Goal: Complete application form: Complete application form

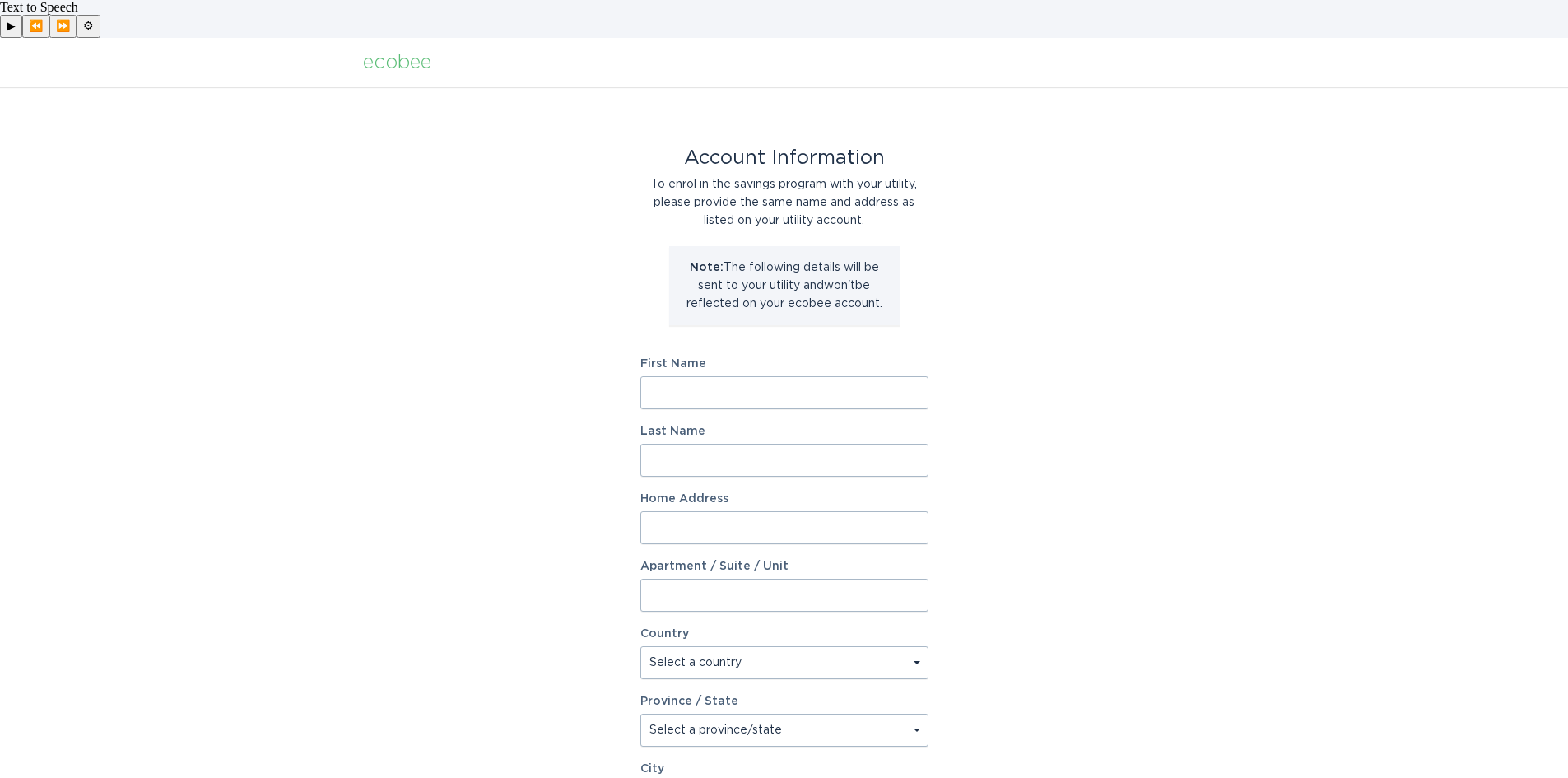
scroll to position [82, 0]
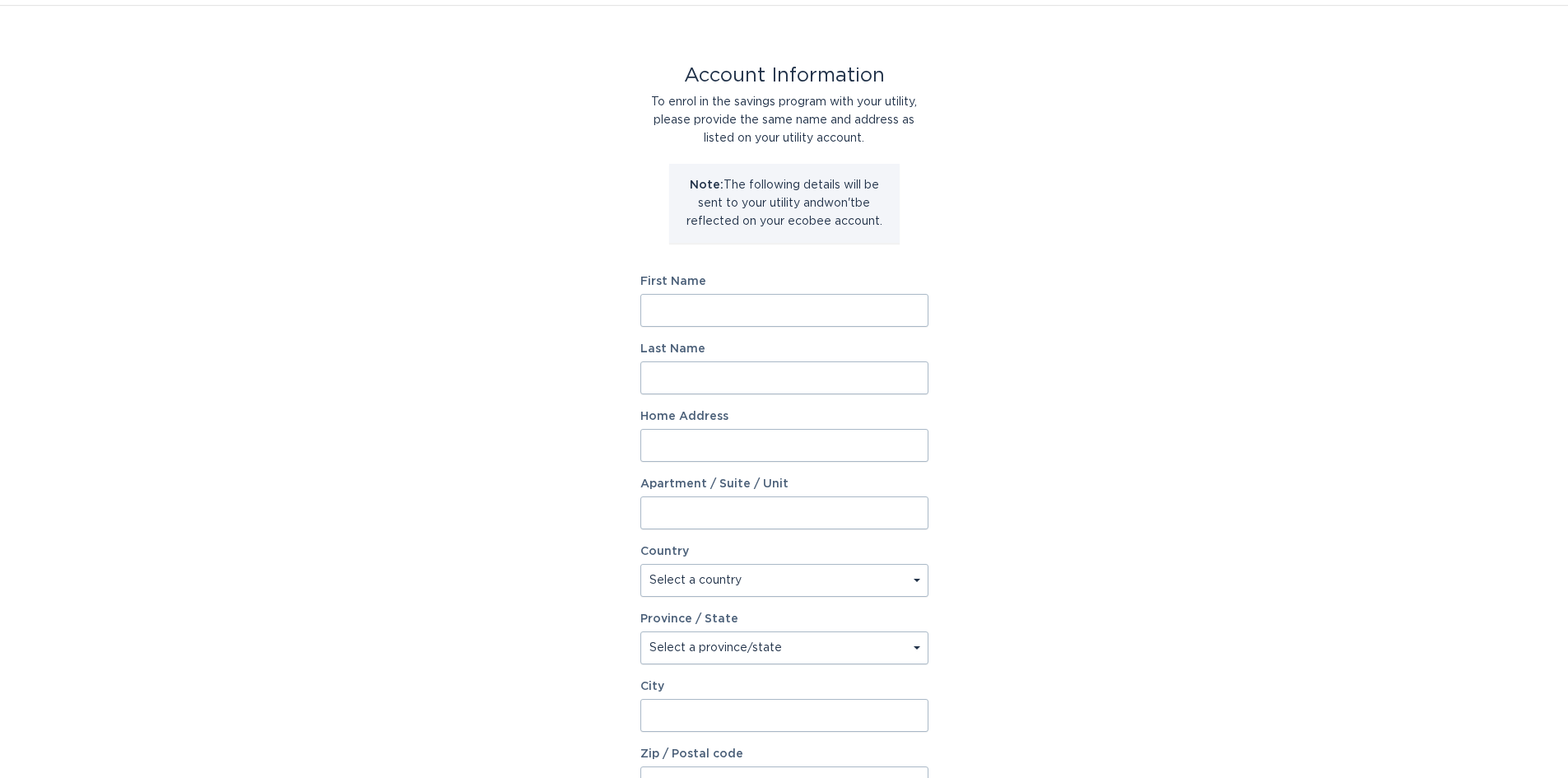
click at [815, 293] on input "First Name" at bounding box center [784, 310] width 288 height 33
type input "Chase"
type input "[PERSON_NAME]"
type input "[STREET_ADDRESS][PERSON_NAME]"
select select "US"
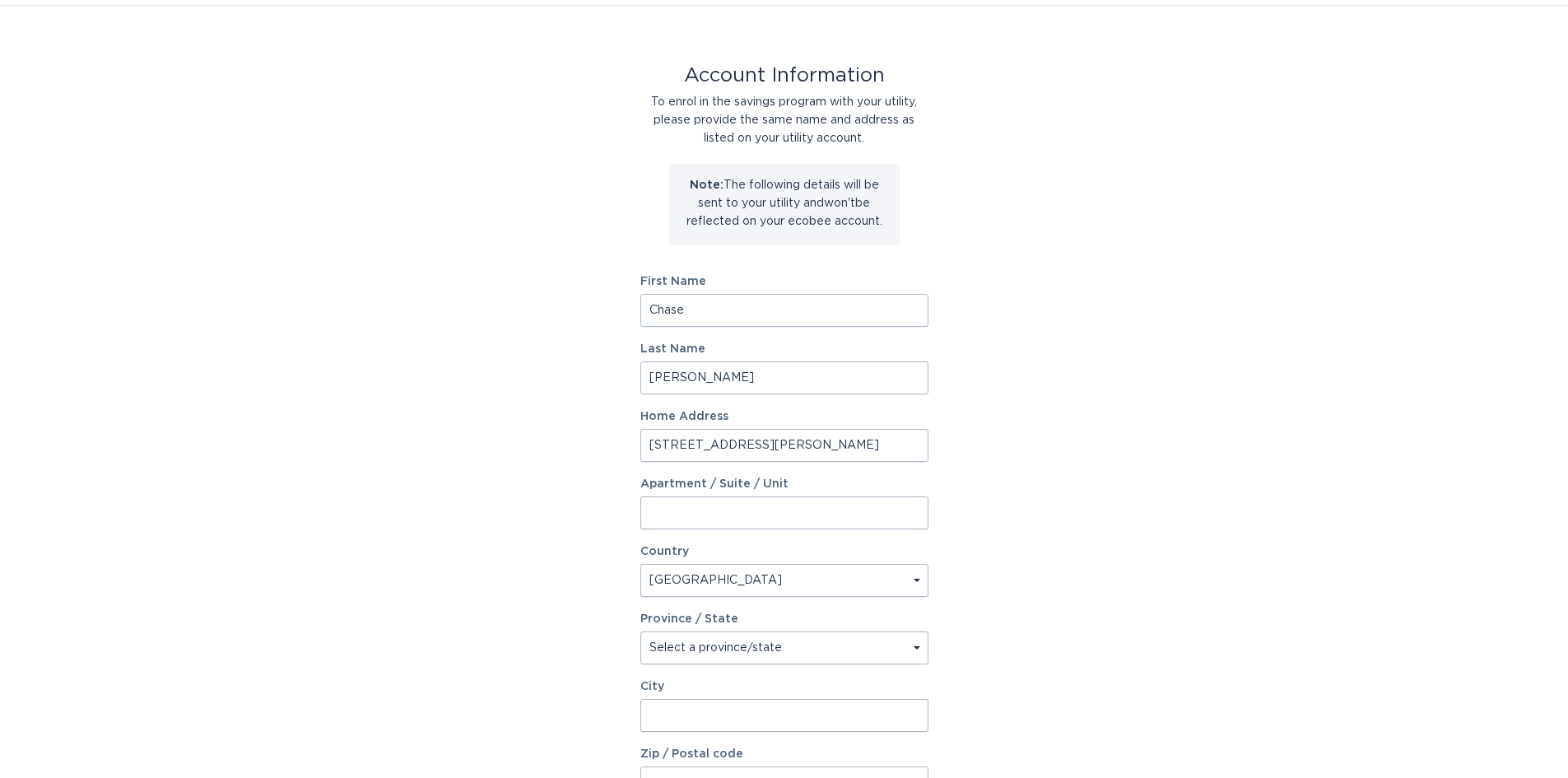
type input "[GEOGRAPHIC_DATA]"
type input "80211"
select select "CO"
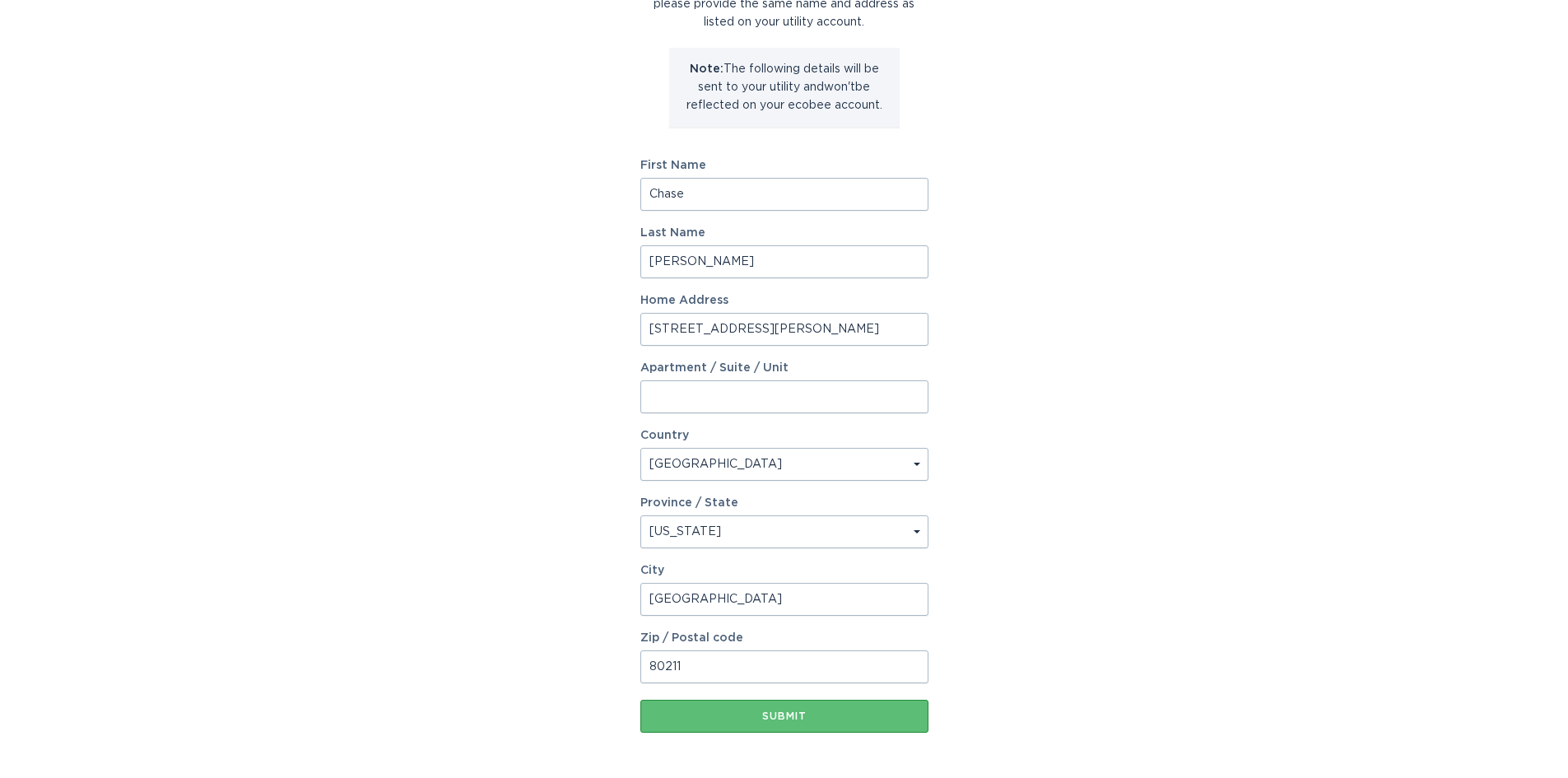
scroll to position [224, 0]
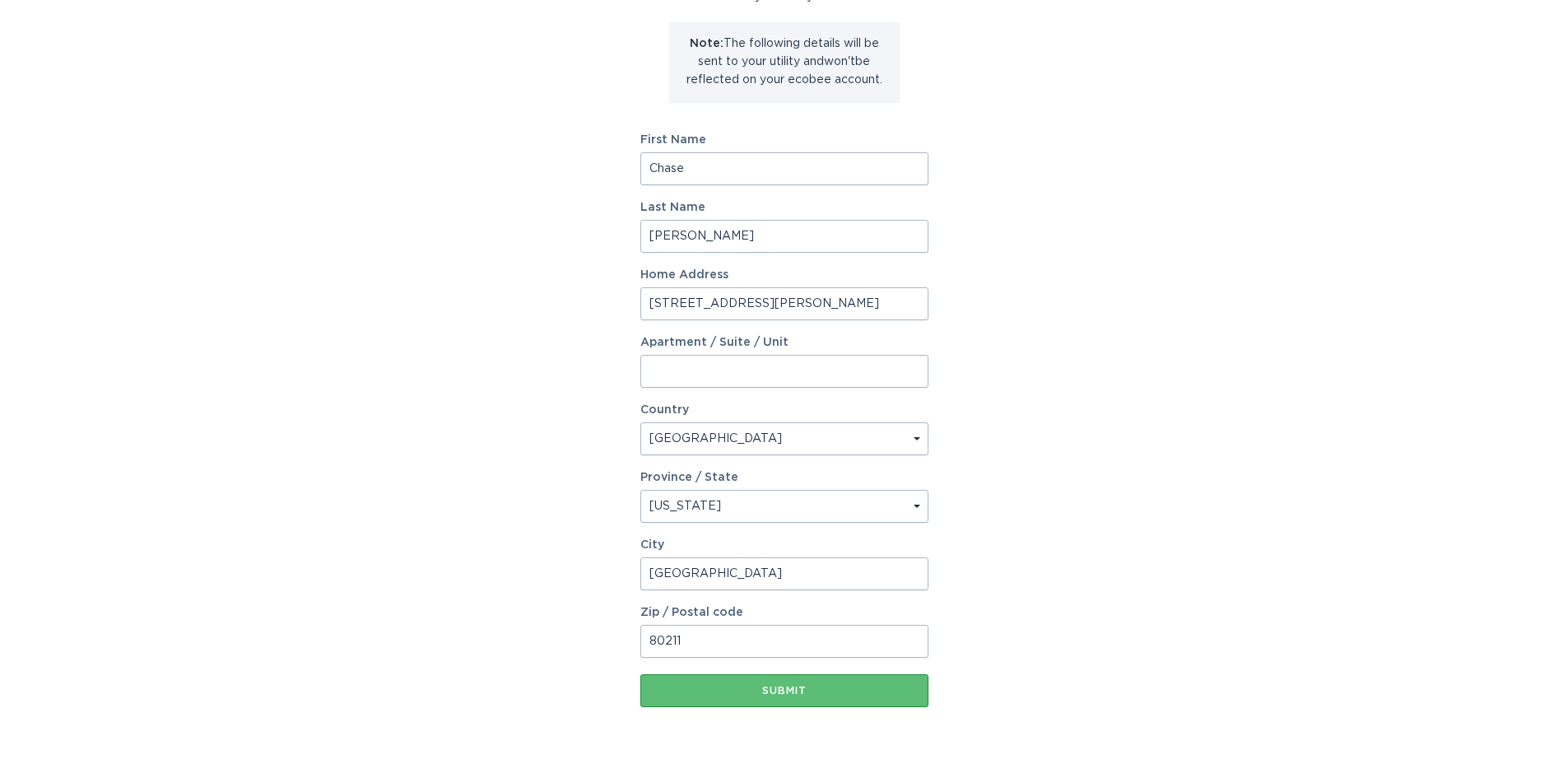
click at [840, 287] on input "[STREET_ADDRESS][PERSON_NAME]" at bounding box center [784, 304] width 288 height 33
type input "[STREET_ADDRESS][PERSON_NAME]"
type input "1221"
click at [1017, 351] on div "Account Information To enrol in the savings program with your utility, please p…" at bounding box center [784, 318] width 1568 height 909
click at [847, 686] on div "Submit" at bounding box center [784, 691] width 272 height 10
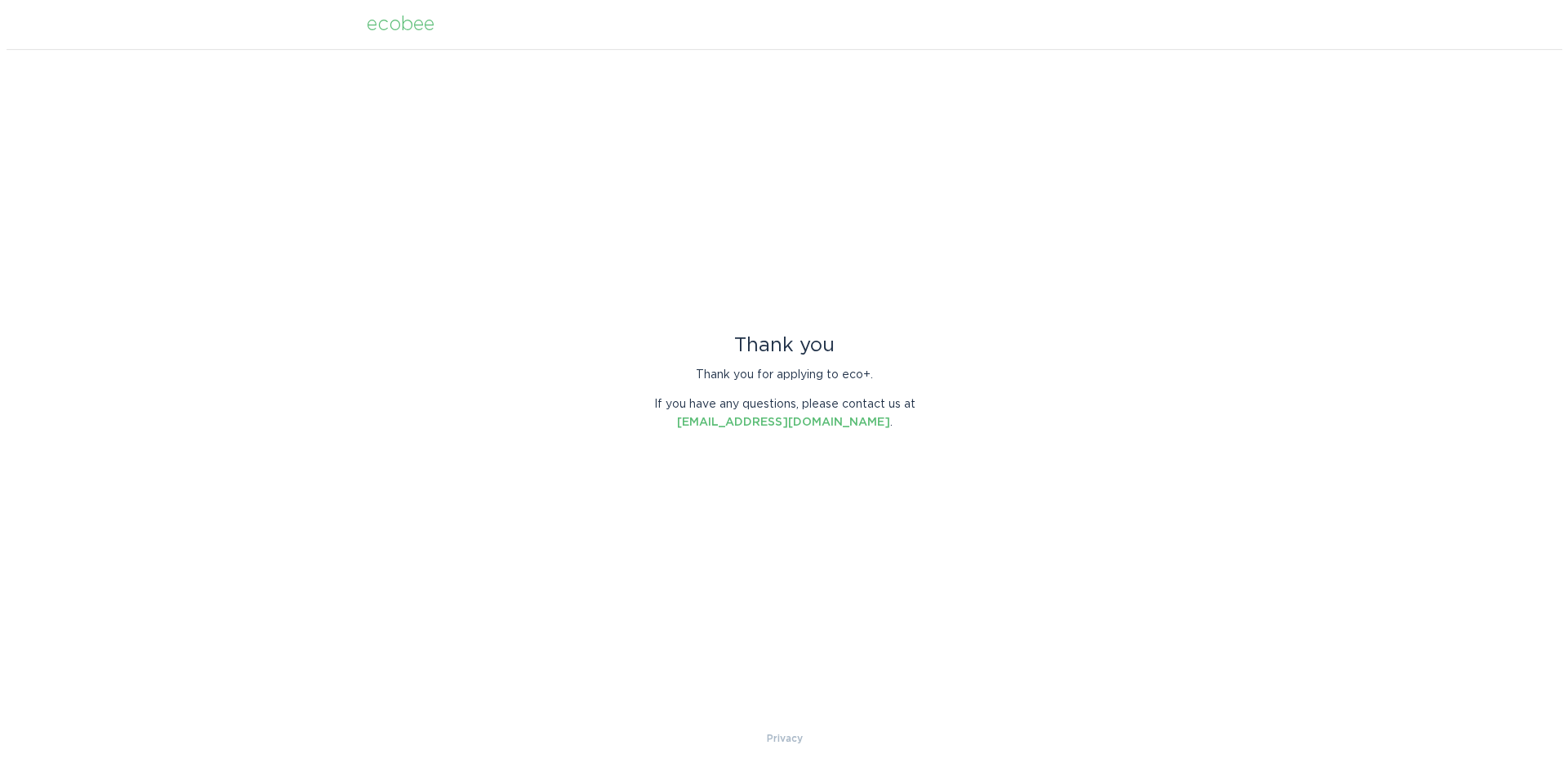
scroll to position [0, 0]
